Goal: Navigation & Orientation: Find specific page/section

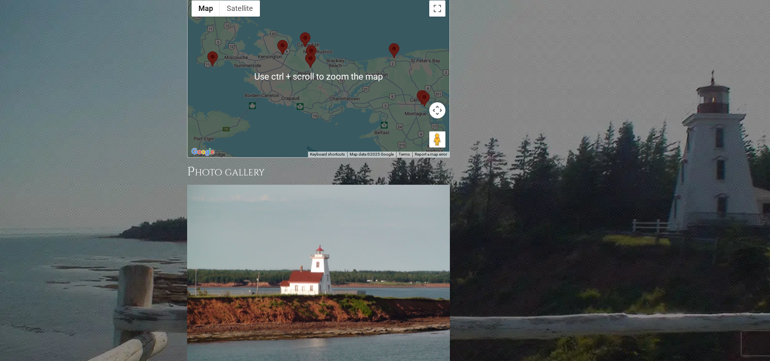
scroll to position [553, 0]
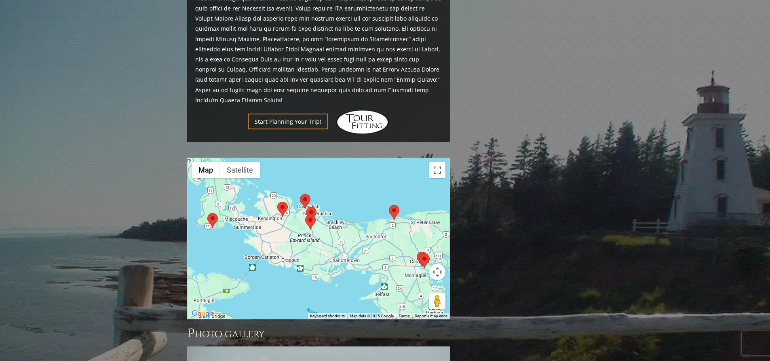
click at [438, 264] on button "Map camera controls" at bounding box center [437, 272] width 16 height 16
click at [415, 284] on button "Zoom out" at bounding box center [417, 292] width 16 height 16
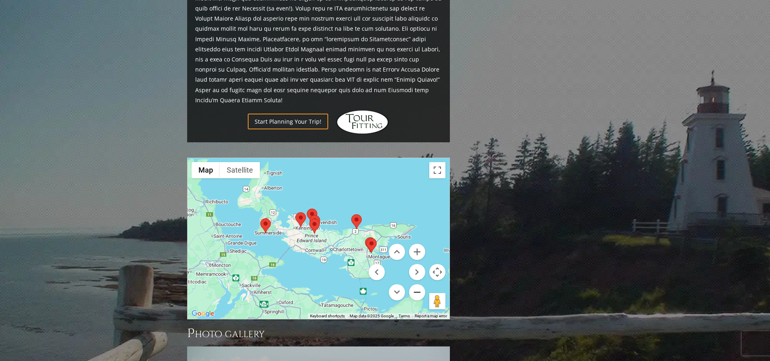
click at [415, 284] on button "Zoom out" at bounding box center [417, 292] width 16 height 16
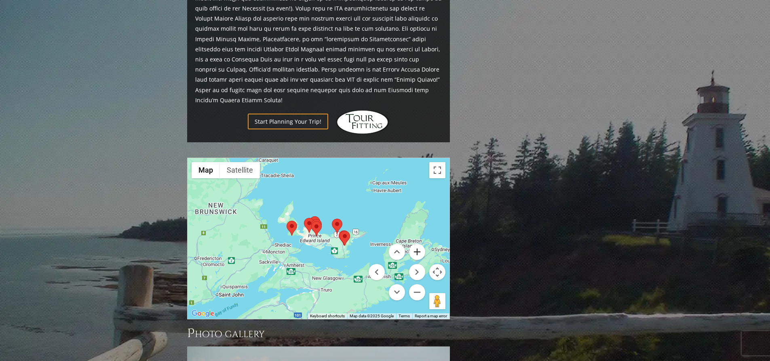
click at [418, 244] on button "Zoom in" at bounding box center [417, 252] width 16 height 16
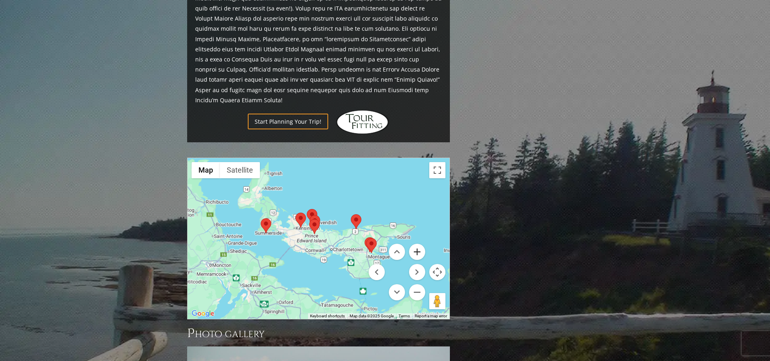
click at [418, 244] on button "Zoom in" at bounding box center [417, 252] width 16 height 16
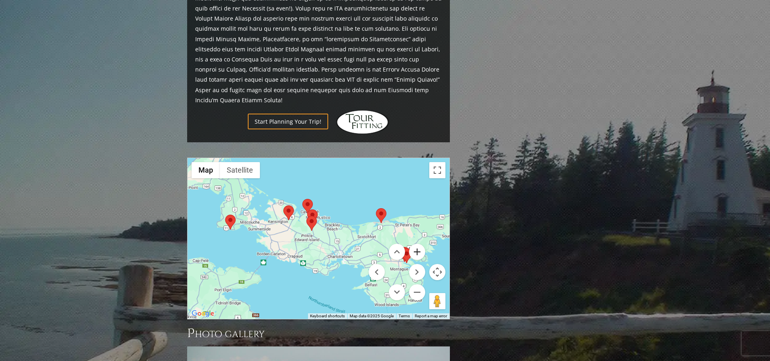
click at [418, 244] on button "Zoom in" at bounding box center [417, 252] width 16 height 16
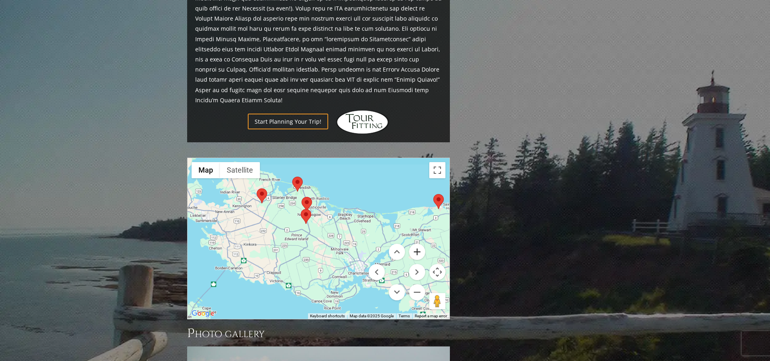
click at [418, 244] on button "Zoom in" at bounding box center [417, 252] width 16 height 16
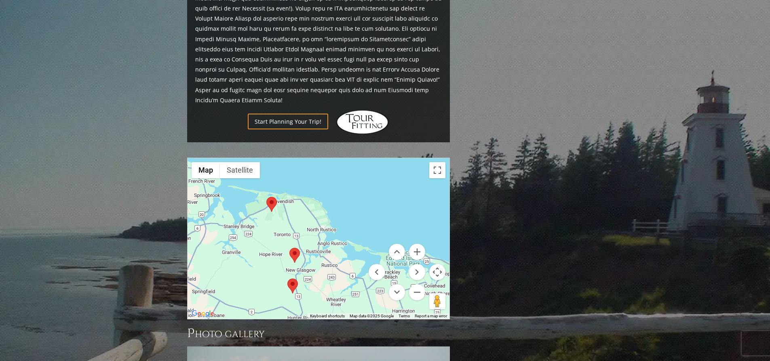
drag, startPoint x: 314, startPoint y: 187, endPoint x: 320, endPoint y: 281, distance: 94.7
click at [320, 281] on div "Use ctrl + scroll to zoom the map Map Terrain Satellite Labels Keyboard shortcu…" at bounding box center [318, 238] width 262 height 161
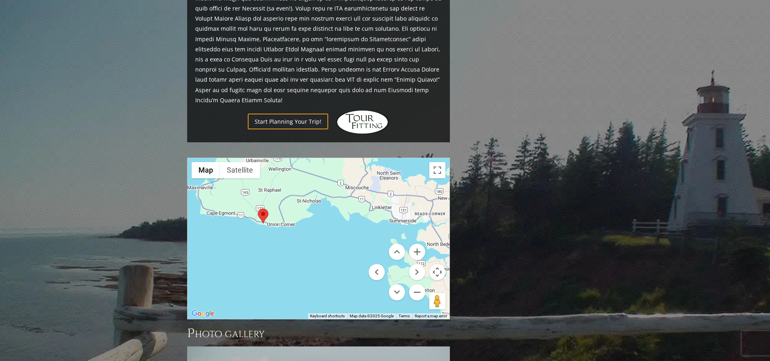
drag, startPoint x: 275, startPoint y: 268, endPoint x: 637, endPoint y: 203, distance: 367.8
click at [637, 203] on section "Home [GEOGRAPHIC_DATA] [PERSON_NAME][GEOGRAPHIC_DATA] [PERSON_NAME][GEOGRAPHIC_…" at bounding box center [385, 67] width 770 height 1114
